Goal: Task Accomplishment & Management: Complete application form

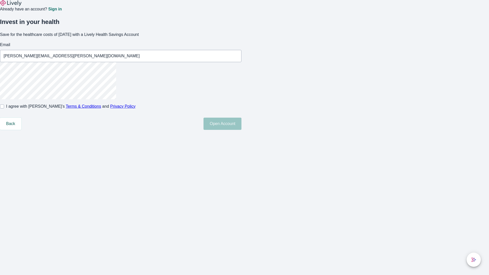
click at [4, 108] on input "I agree with Lively’s Terms & Conditions and Privacy Policy" at bounding box center [2, 106] width 4 height 4
checkbox input "true"
click at [241, 130] on button "Open Account" at bounding box center [222, 124] width 38 height 12
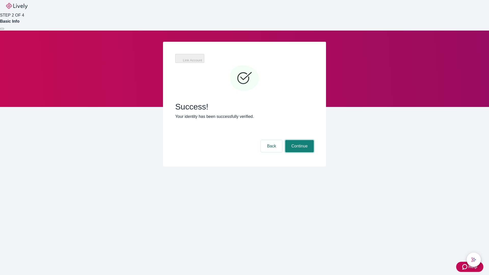
click at [299, 140] on button "Continue" at bounding box center [299, 146] width 29 height 12
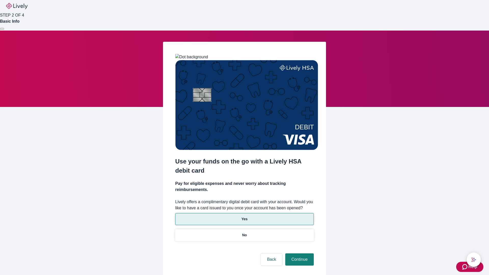
click at [244, 216] on p "Yes" at bounding box center [244, 218] width 6 height 5
click at [299, 253] on button "Continue" at bounding box center [299, 259] width 29 height 12
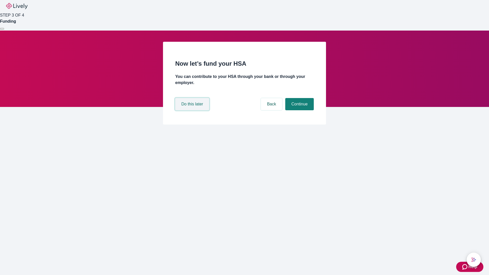
click at [193, 110] on button "Do this later" at bounding box center [192, 104] width 34 height 12
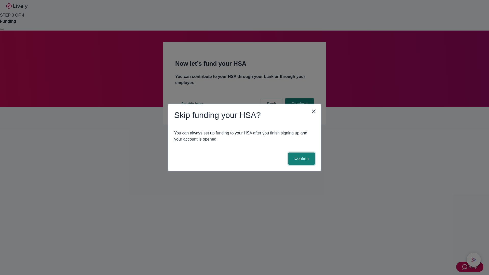
click at [301, 159] on button "Confirm" at bounding box center [301, 159] width 26 height 12
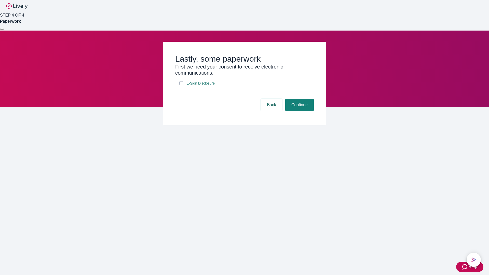
click at [181, 85] on input "E-Sign Disclosure" at bounding box center [181, 83] width 4 height 4
checkbox input "true"
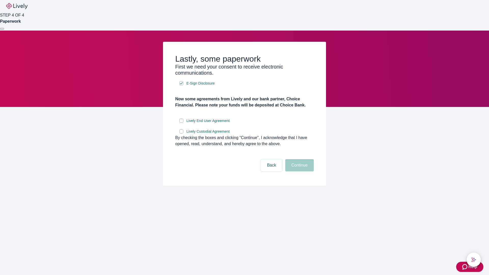
click at [181, 123] on input "Lively End User Agreement" at bounding box center [181, 121] width 4 height 4
checkbox input "true"
click at [181, 133] on input "Lively Custodial Agreement" at bounding box center [181, 131] width 4 height 4
checkbox input "true"
click at [299, 171] on button "Continue" at bounding box center [299, 165] width 29 height 12
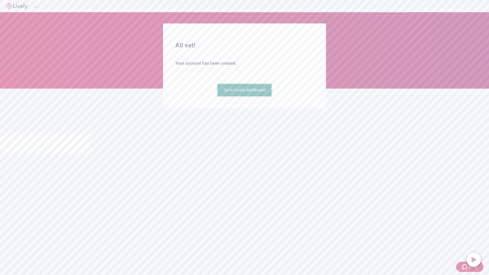
click at [244, 96] on link "Go to Lively dashboard" at bounding box center [244, 90] width 54 height 12
